Goal: Transaction & Acquisition: Purchase product/service

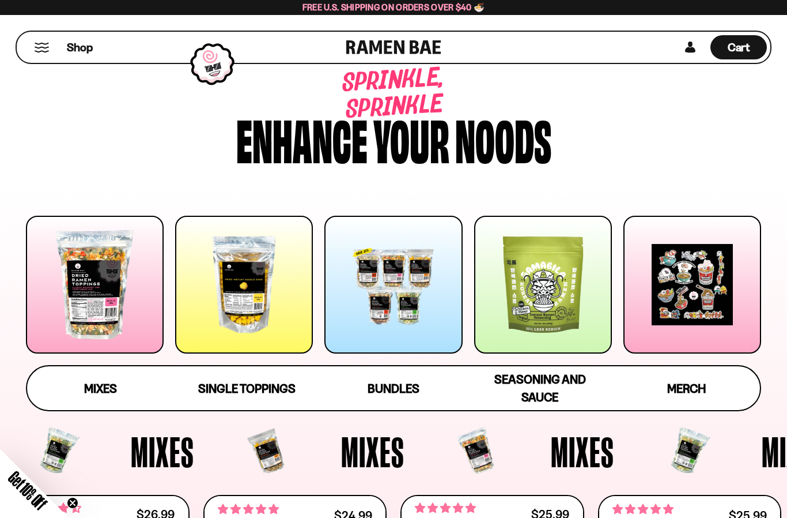
click at [109, 384] on span "Mixes" at bounding box center [100, 388] width 33 height 14
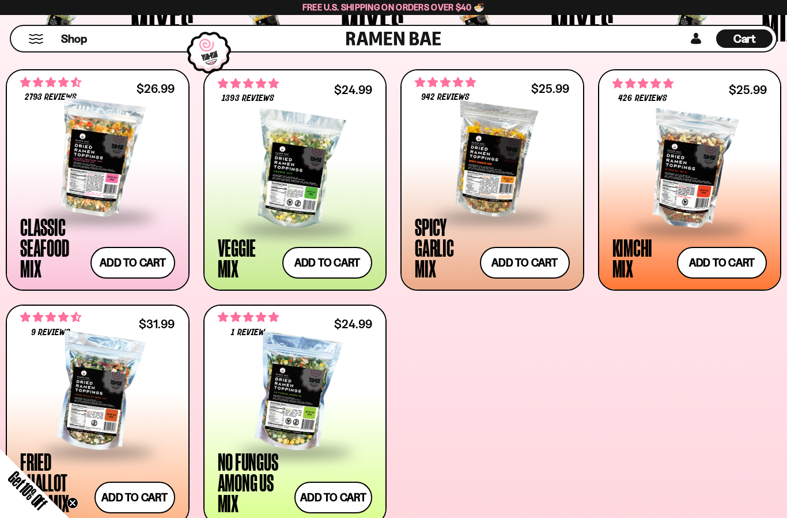
scroll to position [483, 0]
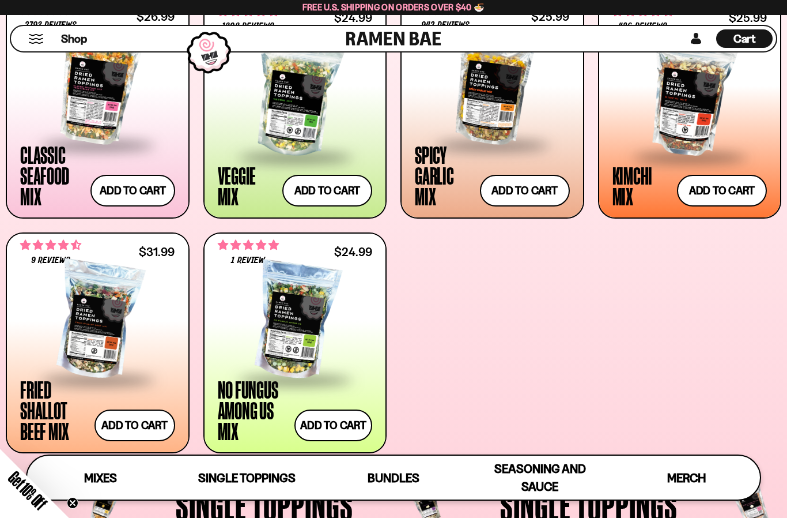
click at [342, 190] on button "Add to cart Add — Regular price $24.99 Regular price Sale price $24.99 Unit pri…" at bounding box center [327, 191] width 90 height 32
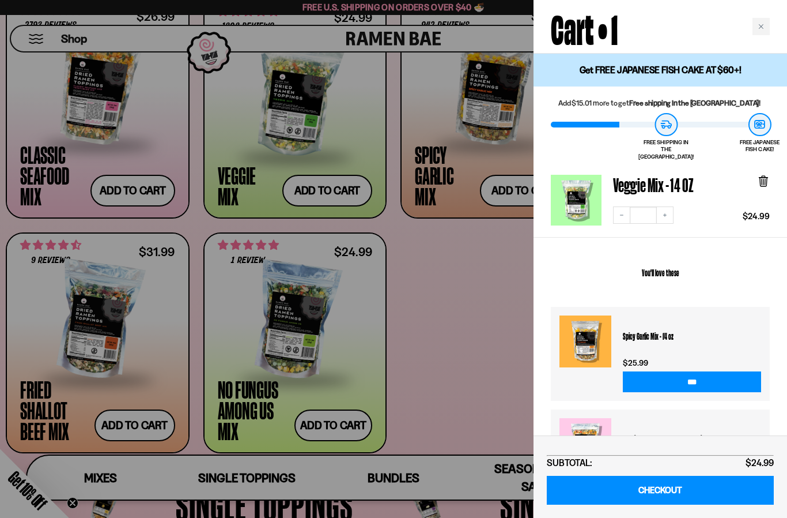
click at [763, 23] on div "Close cart" at bounding box center [761, 26] width 17 height 17
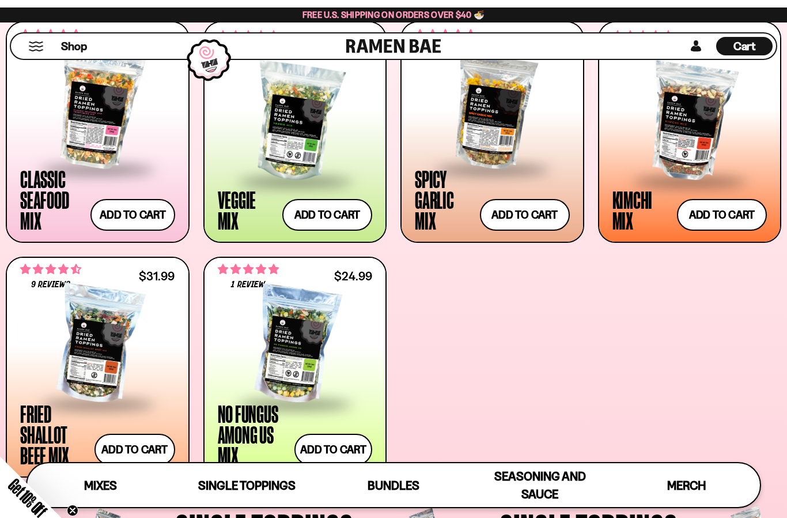
scroll to position [458, 0]
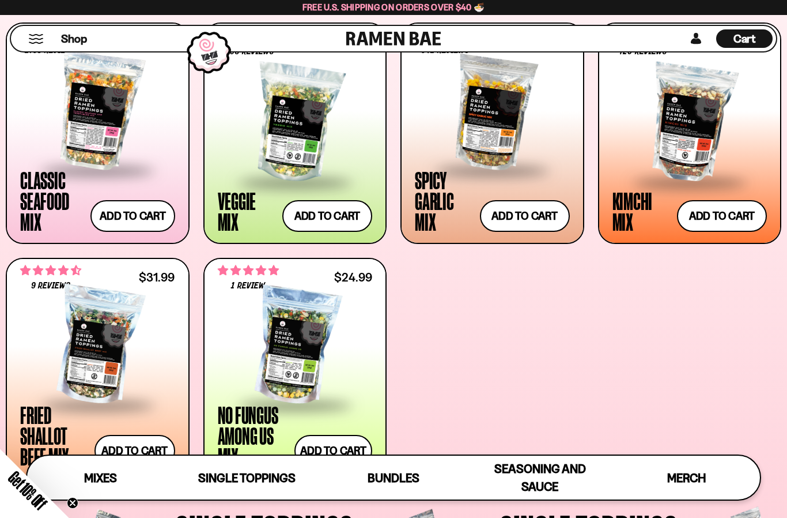
click at [104, 351] on div at bounding box center [97, 345] width 155 height 115
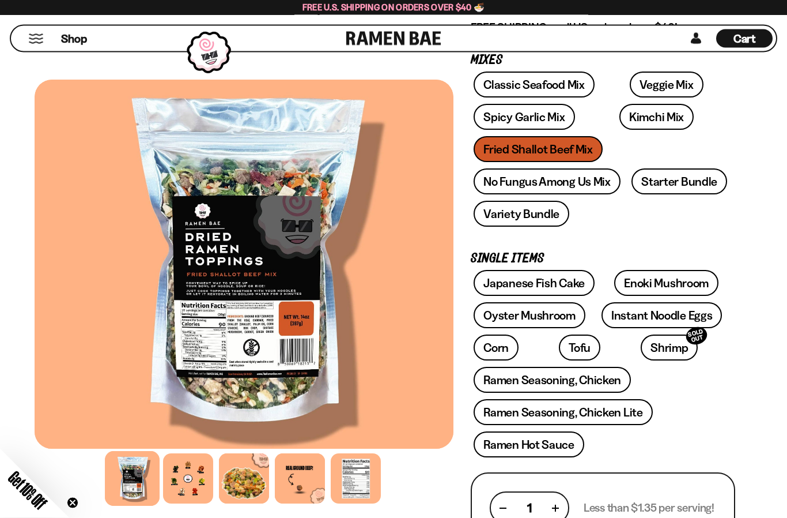
scroll to position [177, 0]
click at [191, 471] on div at bounding box center [188, 478] width 50 height 50
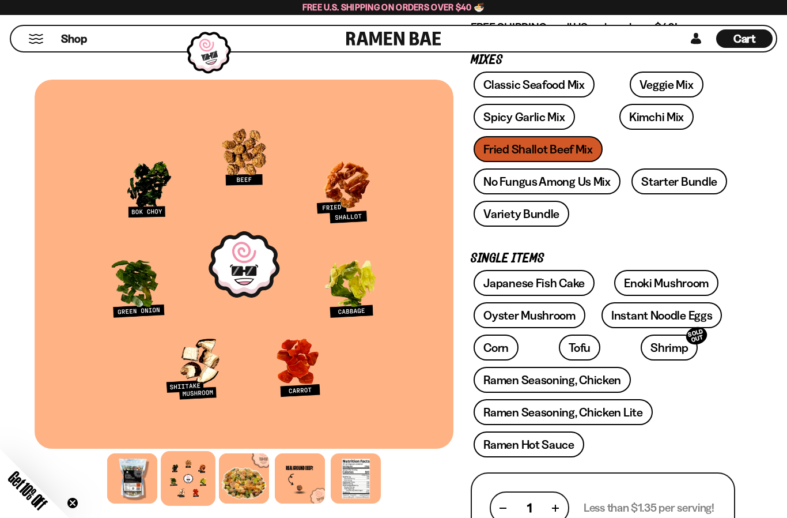
click at [259, 484] on div at bounding box center [244, 478] width 50 height 50
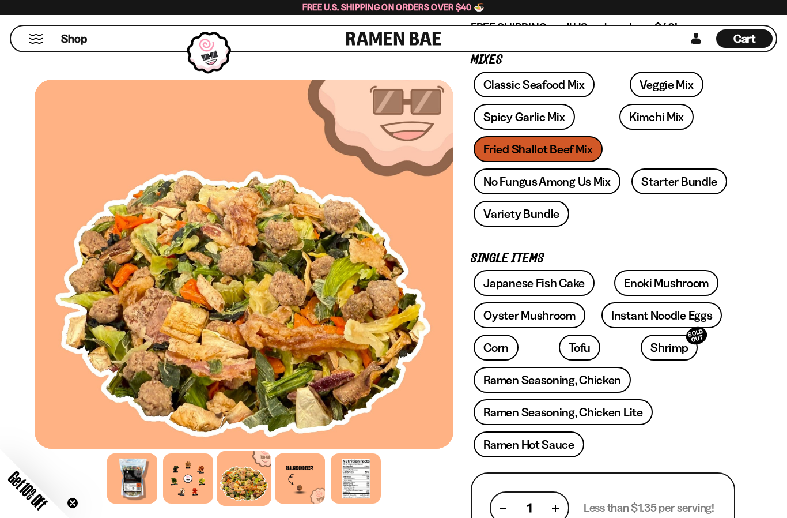
click at [299, 482] on div at bounding box center [300, 478] width 50 height 50
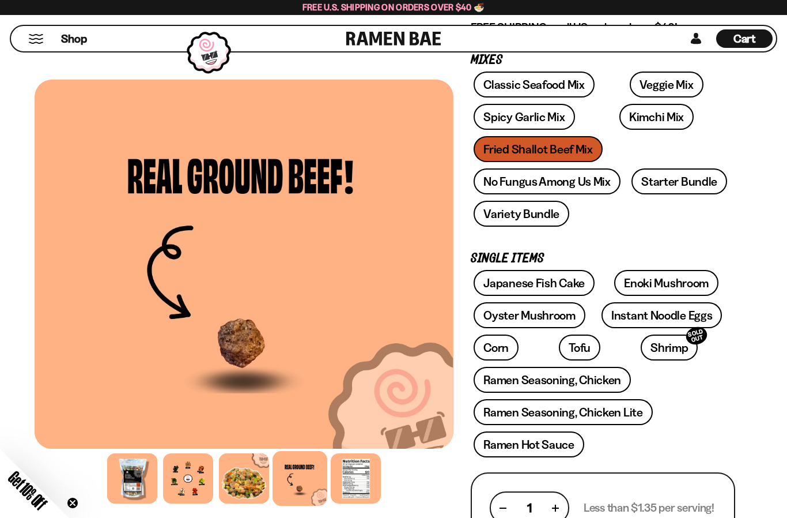
click at [355, 479] on div at bounding box center [356, 478] width 50 height 50
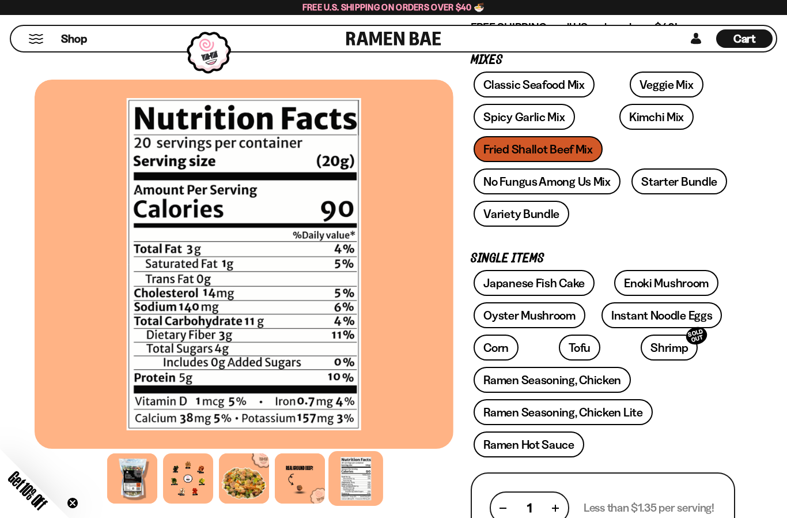
click at [753, 48] on link "Cart D0381C2F-513E-4F90-8A41-6F0A75DCBAAA" at bounding box center [744, 38] width 56 height 25
